Goal: Check status

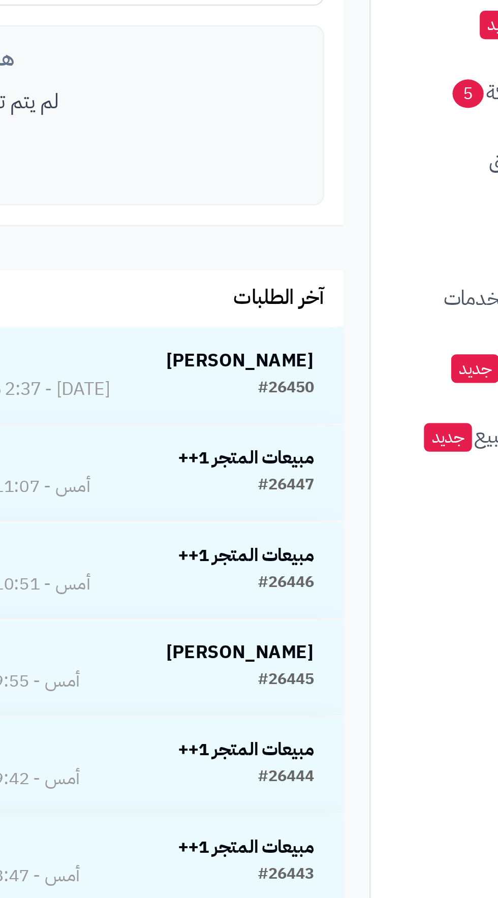
scroll to position [258, 0]
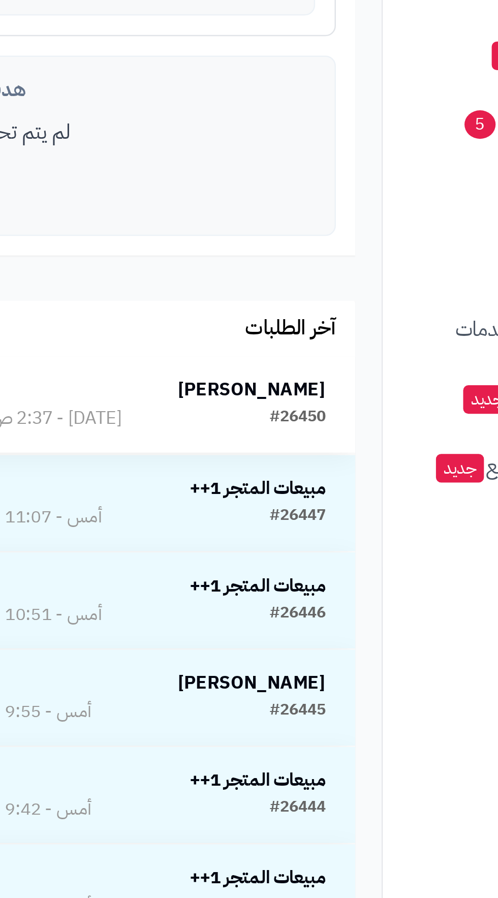
click at [332, 403] on td "[PERSON_NAME] #26450 [DATE] - 2:37 ص" at bounding box center [291, 416] width 155 height 38
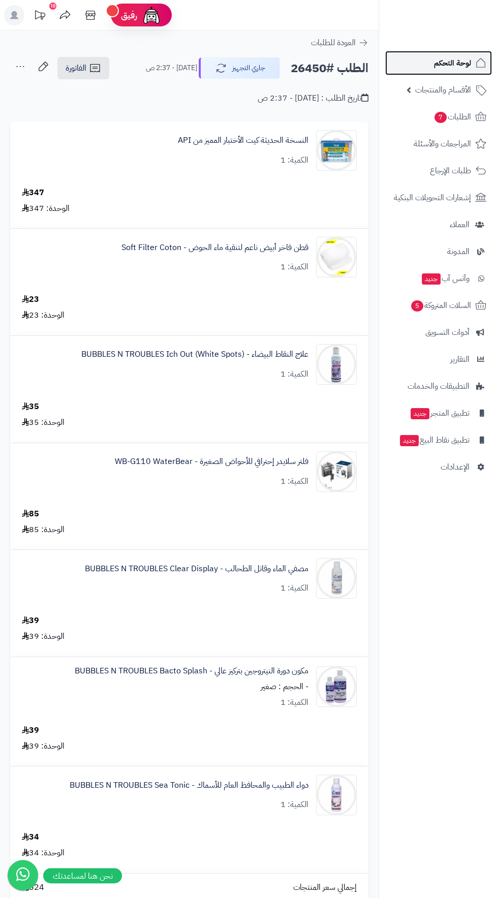
click at [440, 63] on span "لوحة التحكم" at bounding box center [452, 63] width 37 height 14
